Goal: Navigation & Orientation: Find specific page/section

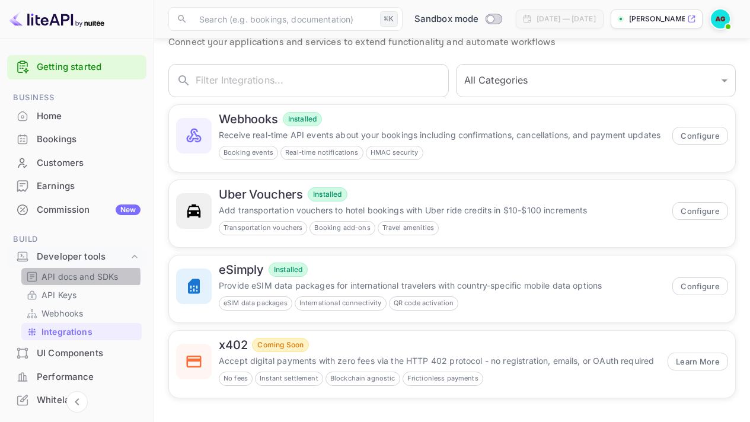
click at [65, 277] on p "API docs and SDKs" at bounding box center [79, 276] width 77 height 12
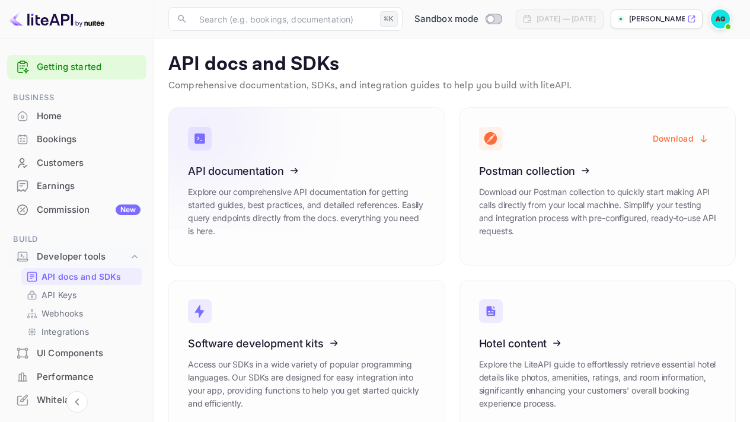
click at [286, 161] on icon at bounding box center [261, 169] width 184 height 122
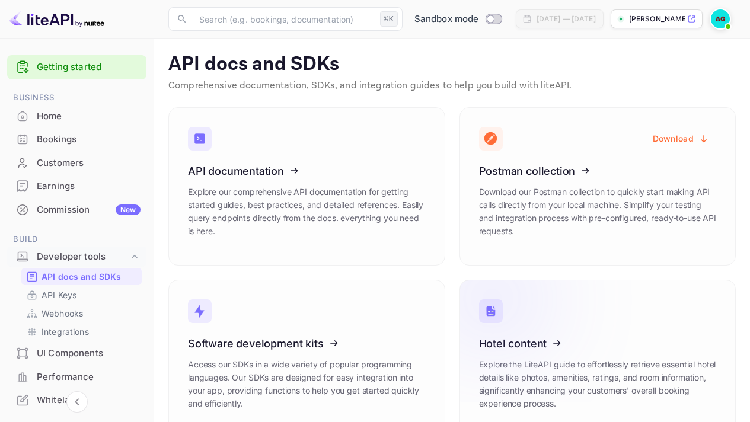
click at [619, 351] on icon at bounding box center [552, 341] width 184 height 122
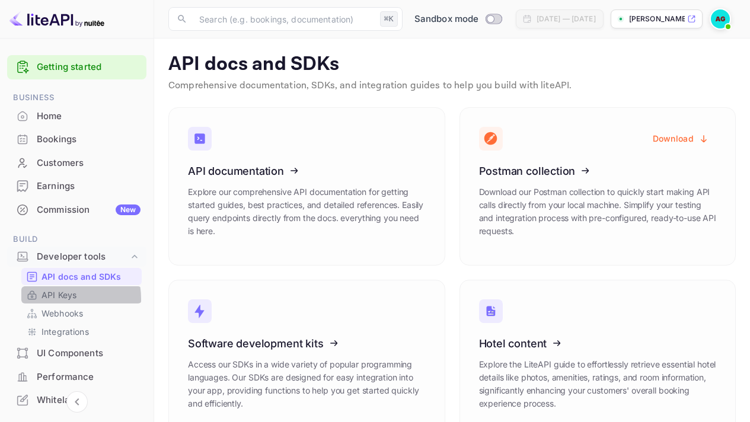
click at [53, 299] on p "API Keys" at bounding box center [58, 295] width 35 height 12
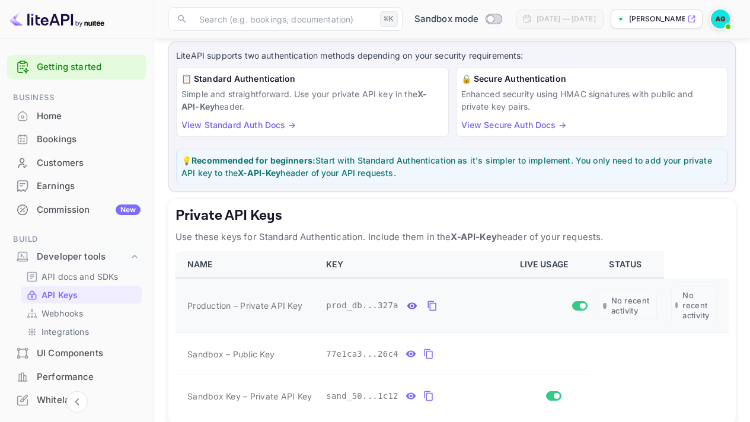
scroll to position [116, 0]
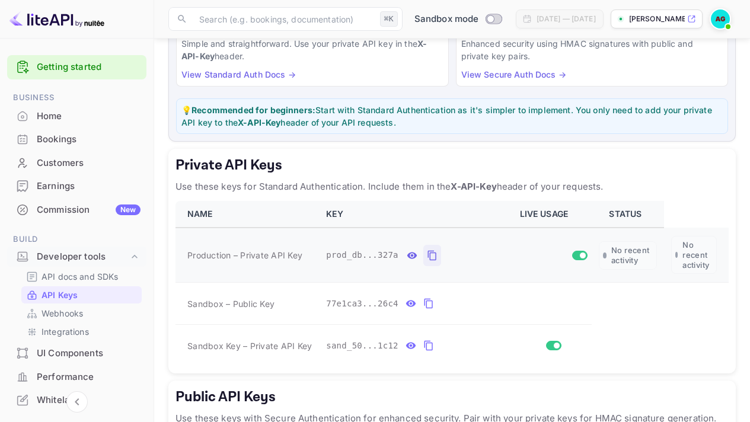
click at [433, 254] on icon "private api keys table" at bounding box center [432, 255] width 11 height 14
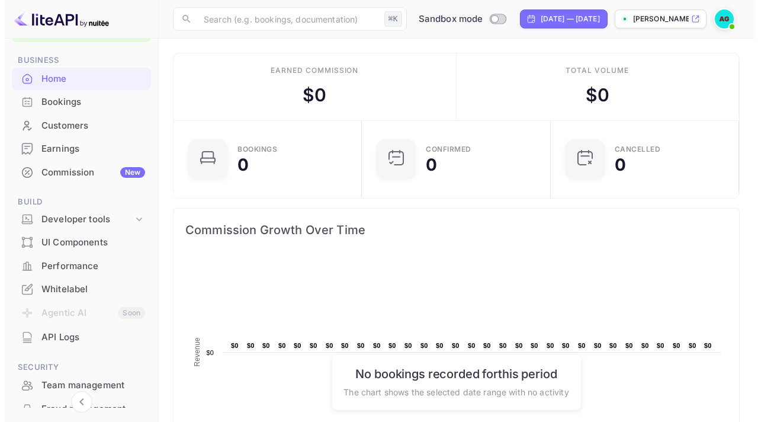
scroll to position [172, 0]
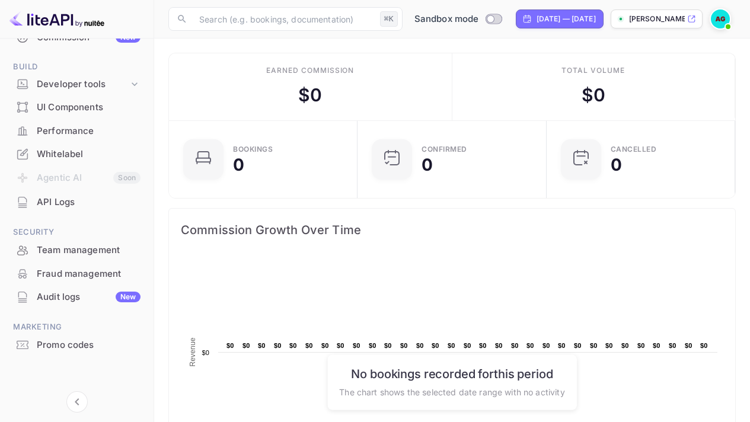
click at [57, 207] on div "API Logs" at bounding box center [89, 203] width 104 height 14
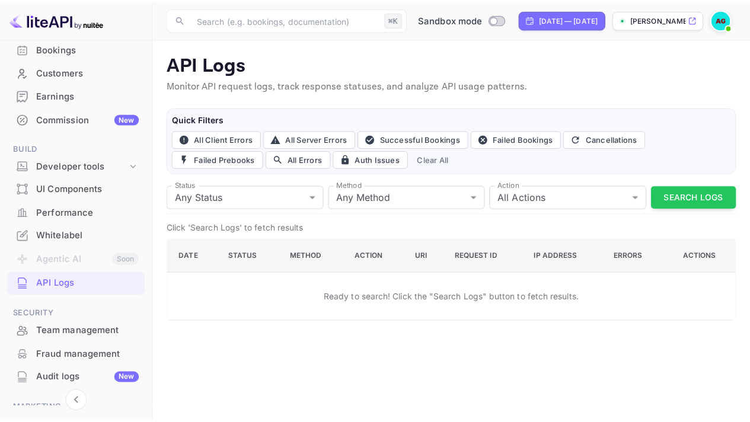
scroll to position [11, 0]
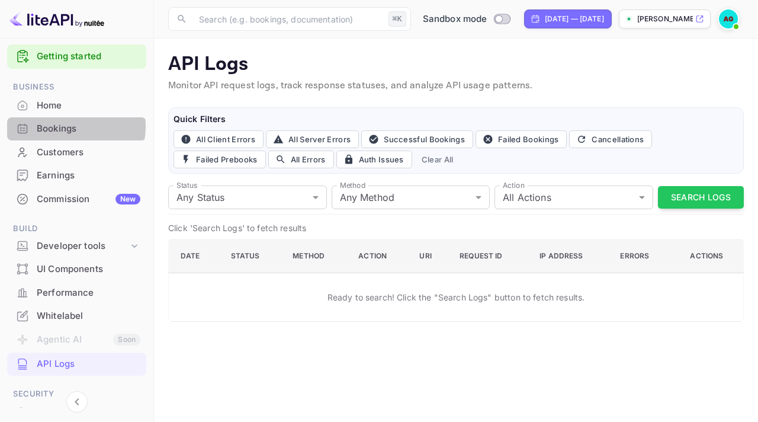
click at [60, 126] on div "Bookings" at bounding box center [89, 129] width 104 height 14
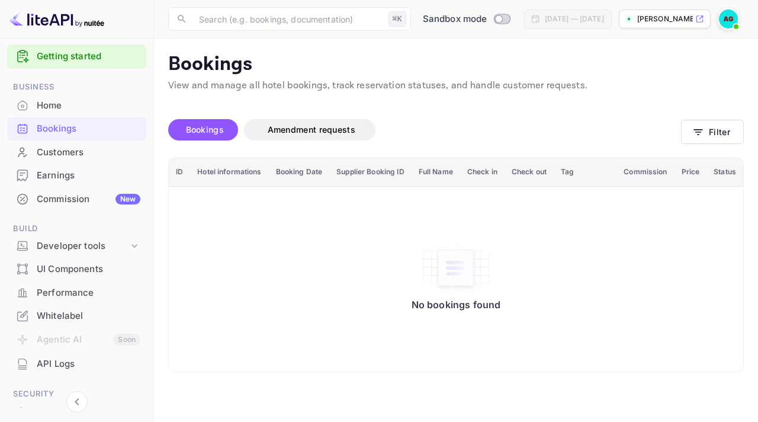
click at [57, 110] on div "Home" at bounding box center [89, 106] width 104 height 14
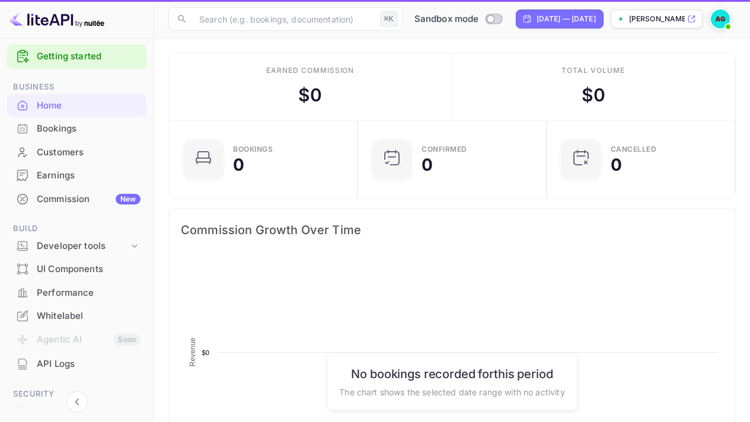
scroll to position [184, 172]
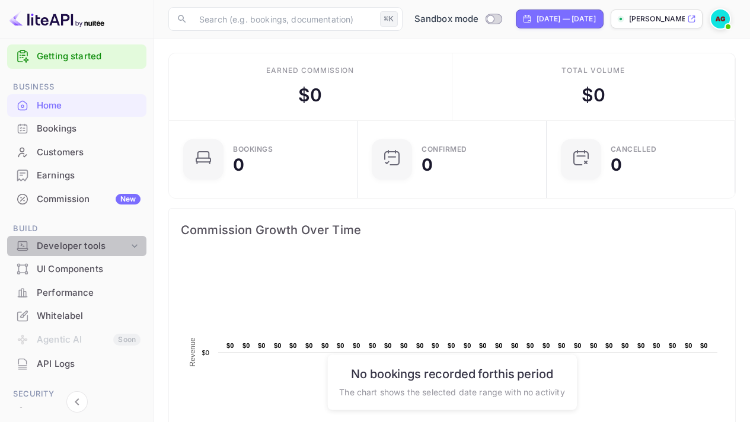
click at [132, 245] on icon at bounding box center [135, 246] width 12 height 12
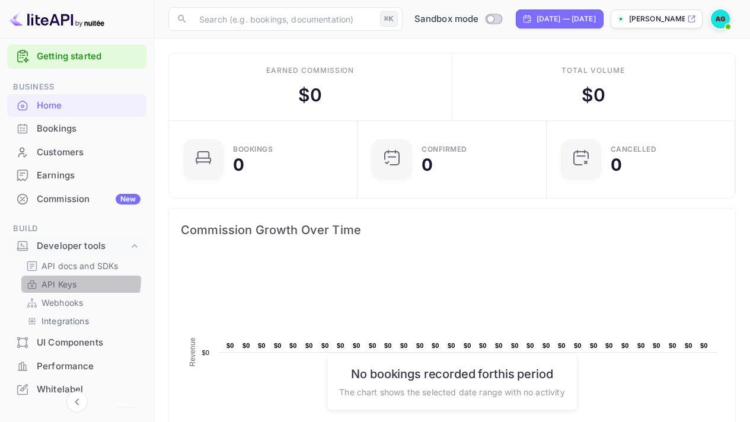
click at [66, 279] on p "API Keys" at bounding box center [58, 284] width 35 height 12
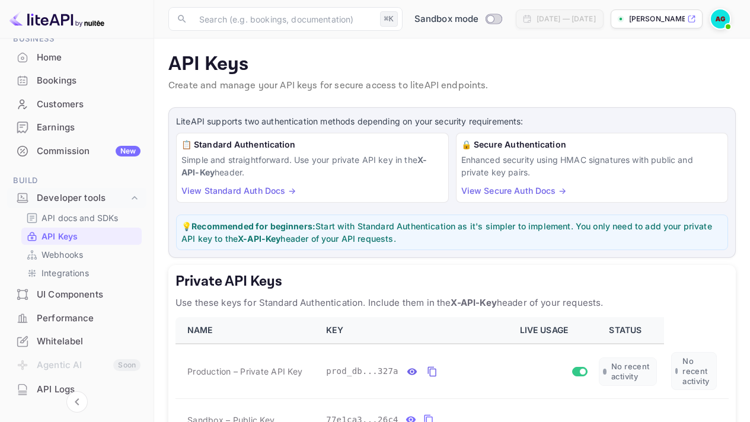
scroll to position [58, 0]
click at [82, 293] on div "UI Components" at bounding box center [89, 296] width 104 height 14
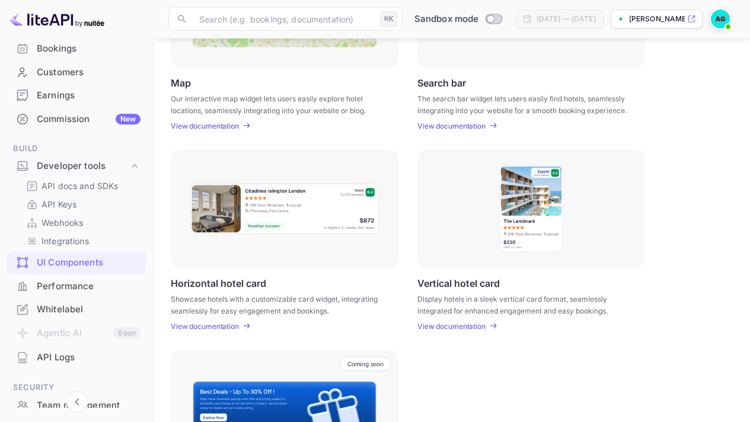
scroll to position [277, 0]
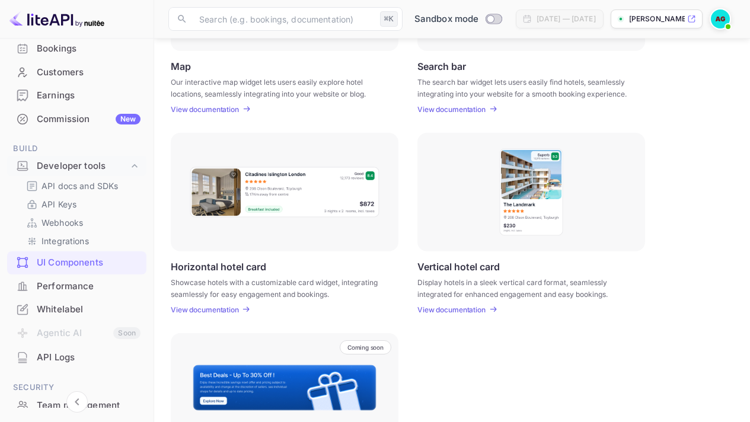
click at [229, 308] on p "View documentation" at bounding box center [205, 309] width 68 height 9
click at [65, 186] on p "API docs and SDKs" at bounding box center [79, 186] width 77 height 12
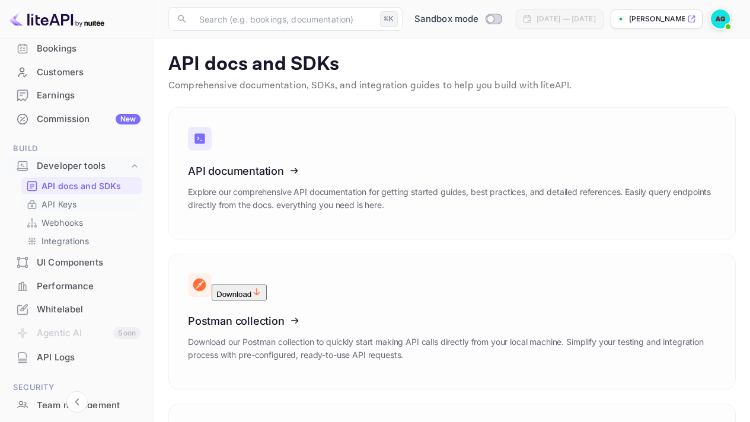
click at [69, 205] on p "API Keys" at bounding box center [58, 204] width 35 height 12
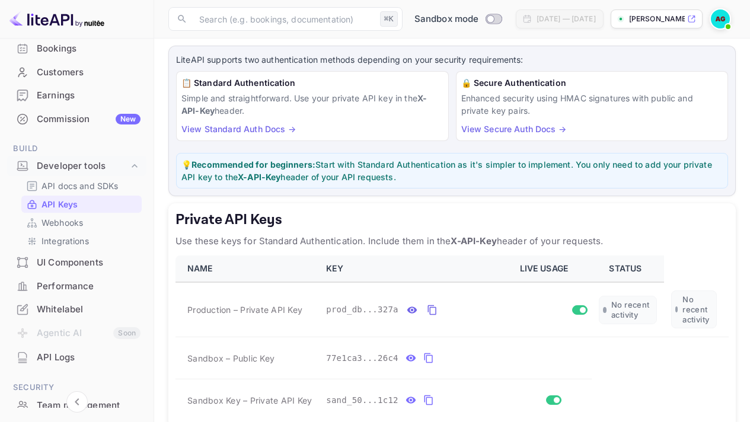
scroll to position [163, 0]
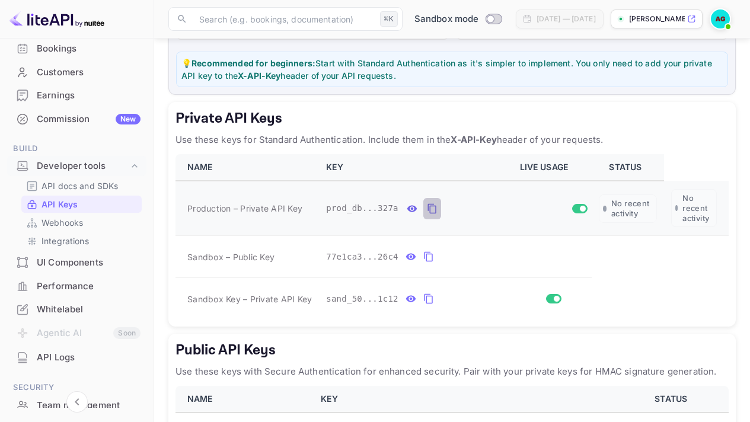
click at [434, 210] on icon "private api keys table" at bounding box center [432, 208] width 11 height 14
